Goal: Information Seeking & Learning: Learn about a topic

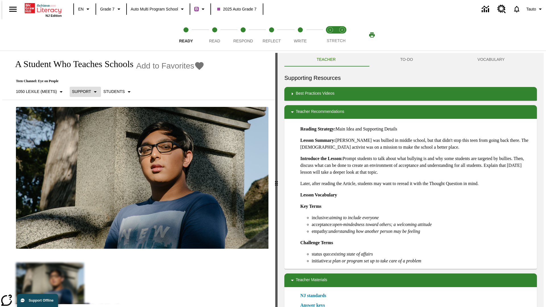
click at [82, 92] on p "Support" at bounding box center [81, 92] width 19 height 6
click at [38, 92] on p "1050 Lexile (Meets)" at bounding box center [36, 92] width 41 height 6
click at [82, 92] on p "Support" at bounding box center [81, 92] width 19 height 6
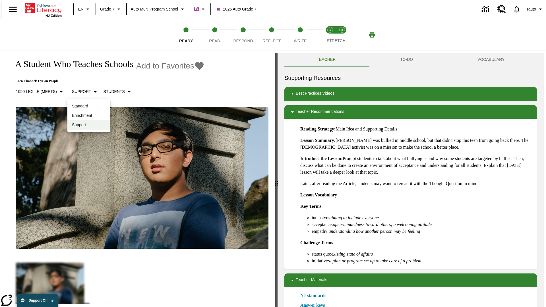
click at [89, 115] on p "Enrichment" at bounding box center [89, 116] width 34 height 6
